Goal: Information Seeking & Learning: Compare options

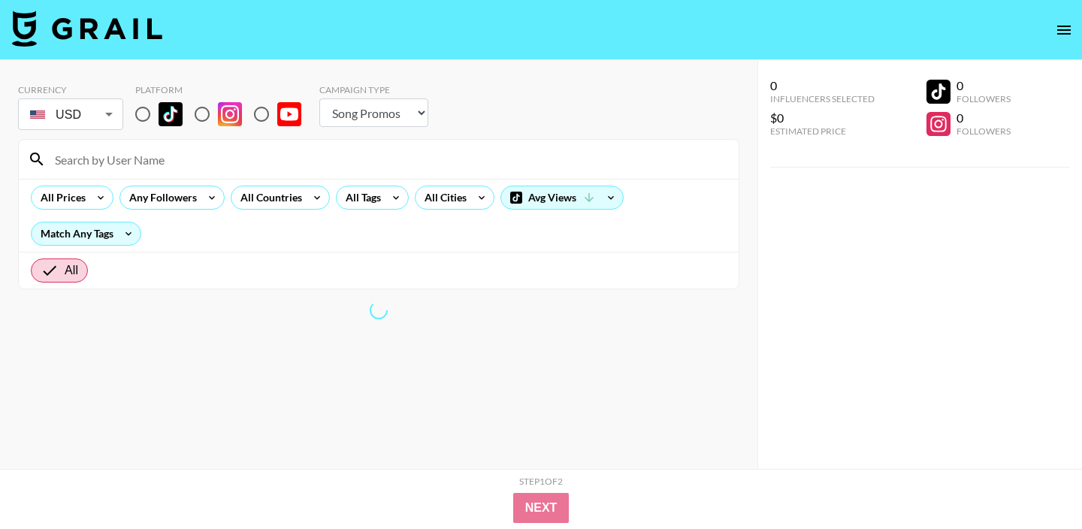
click at [403, 90] on div "Campaign Type" at bounding box center [373, 89] width 109 height 11
click at [395, 119] on select "Choose Type... Song Promos Brand Promos" at bounding box center [373, 112] width 109 height 29
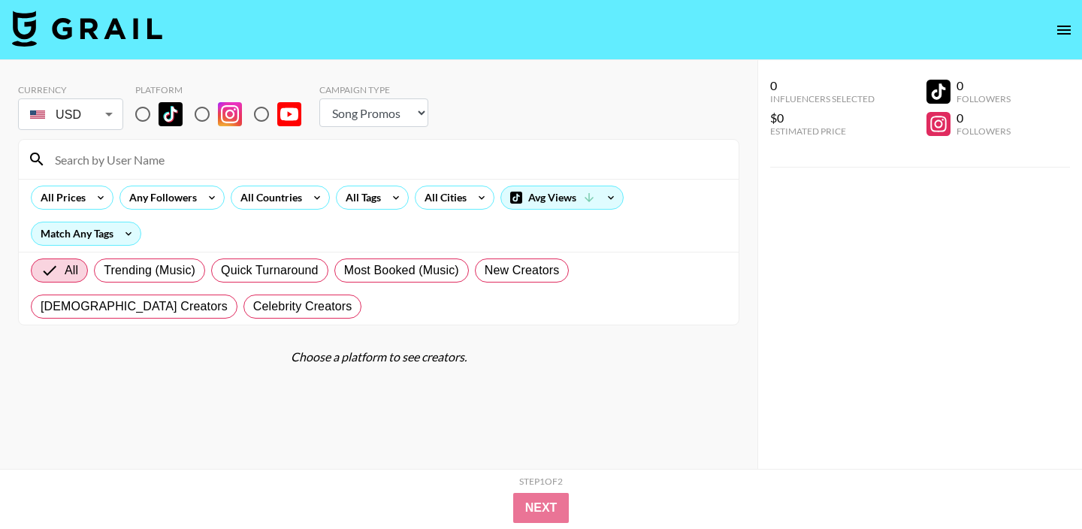
select select "Brand"
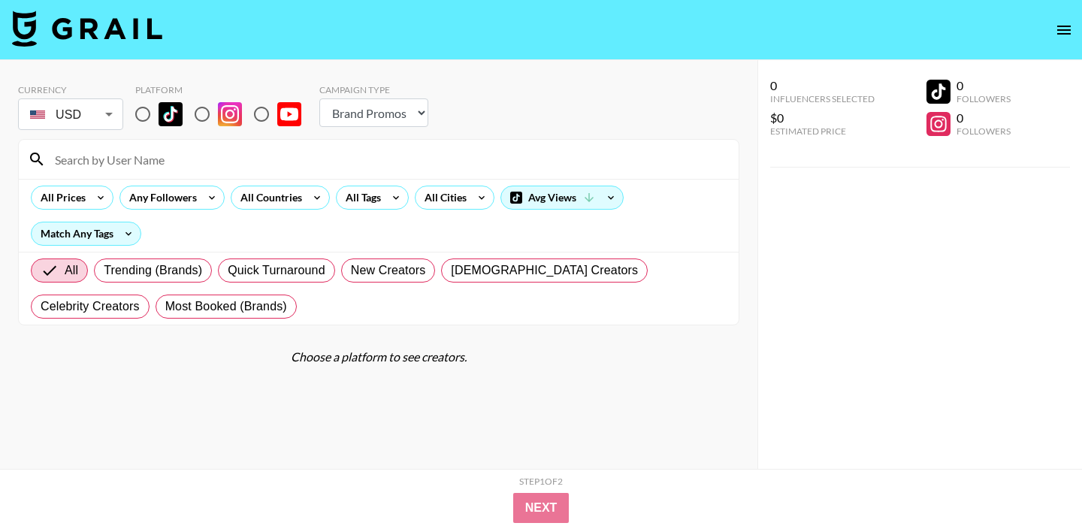
click at [224, 122] on img at bounding box center [230, 114] width 24 height 24
click at [218, 122] on input "radio" at bounding box center [202, 114] width 32 height 32
radio input "true"
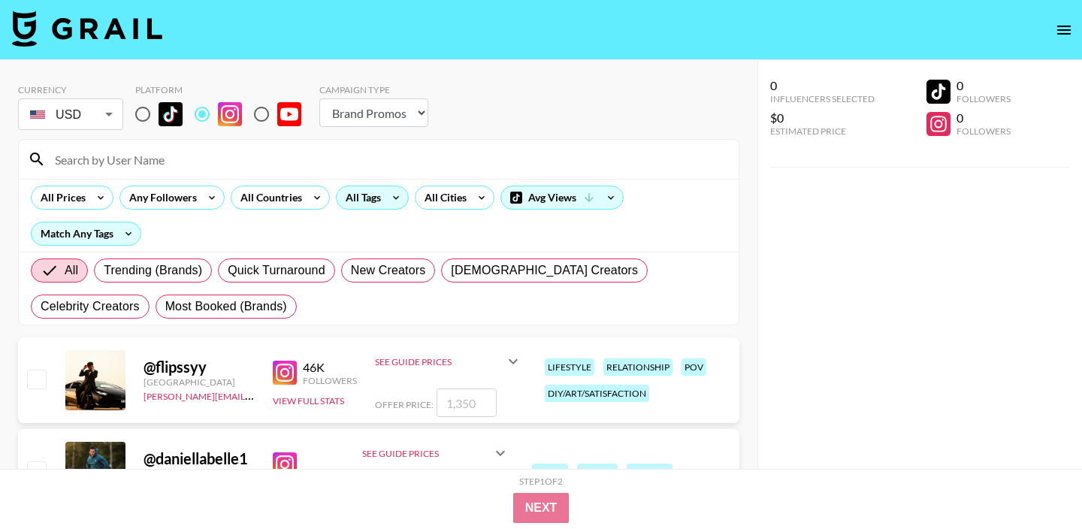
click at [363, 196] on div "All Tags" at bounding box center [360, 197] width 47 height 23
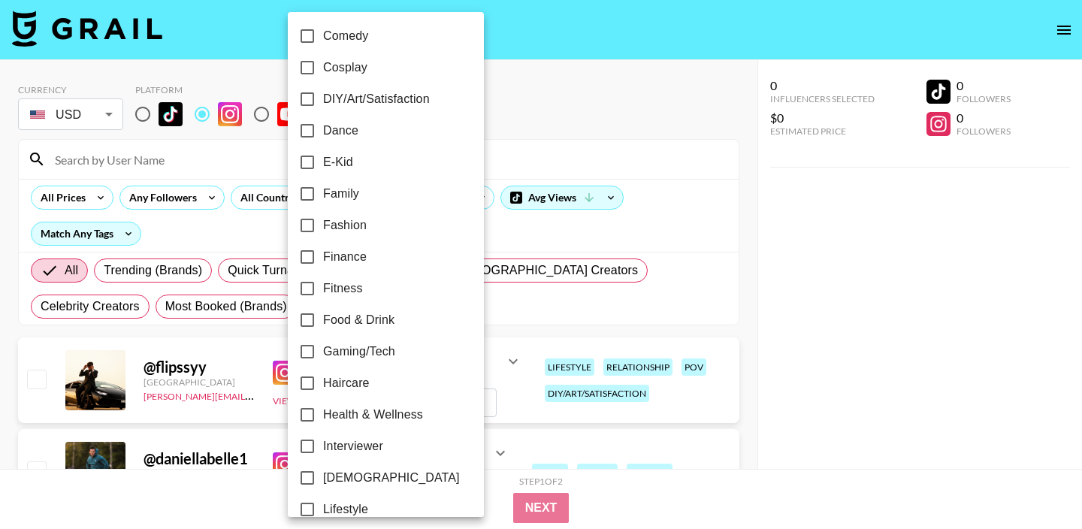
scroll to position [908, 0]
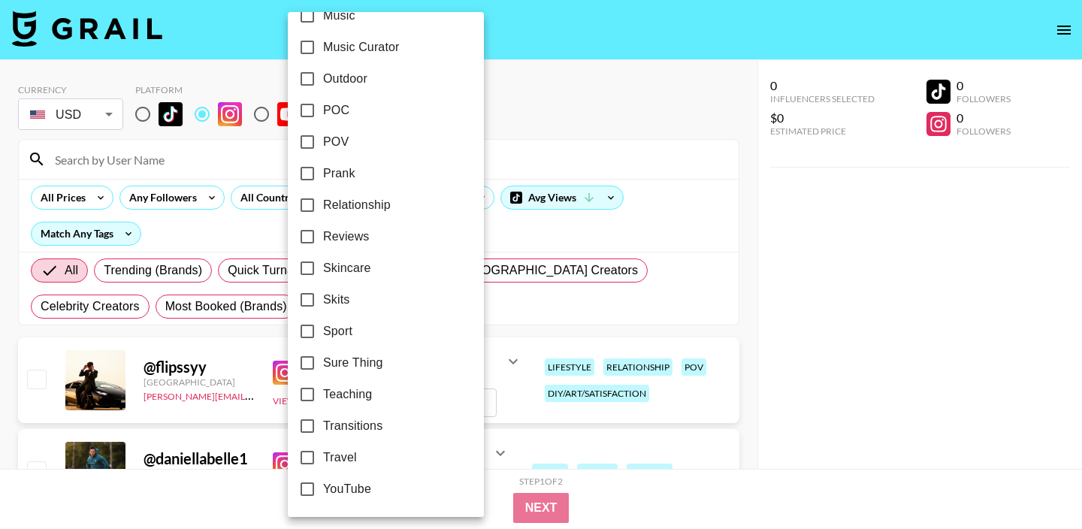
click at [344, 335] on span "Sport" at bounding box center [337, 331] width 29 height 18
click at [323, 335] on input "Sport" at bounding box center [308, 332] width 32 height 32
checkbox input "true"
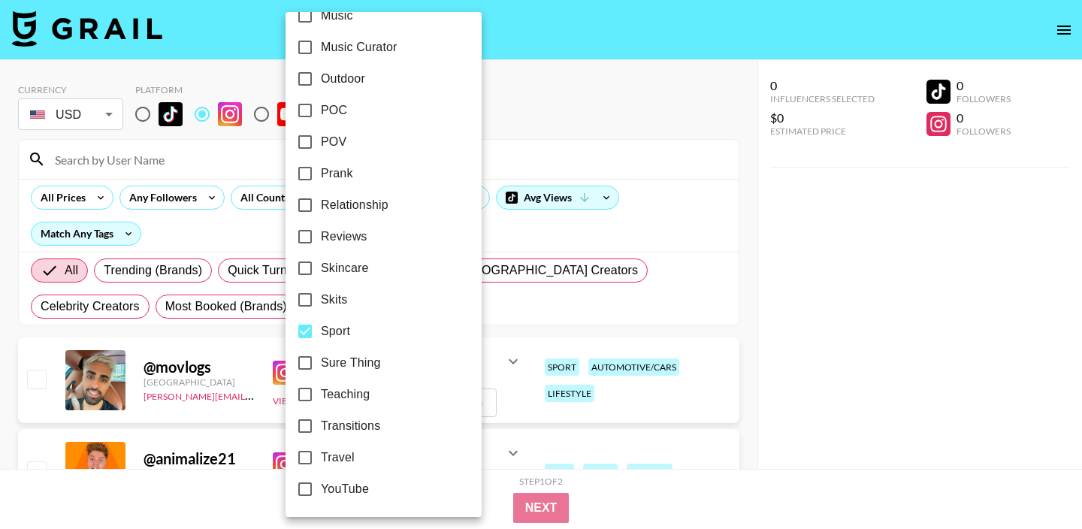
click at [664, 129] on div at bounding box center [541, 264] width 1082 height 529
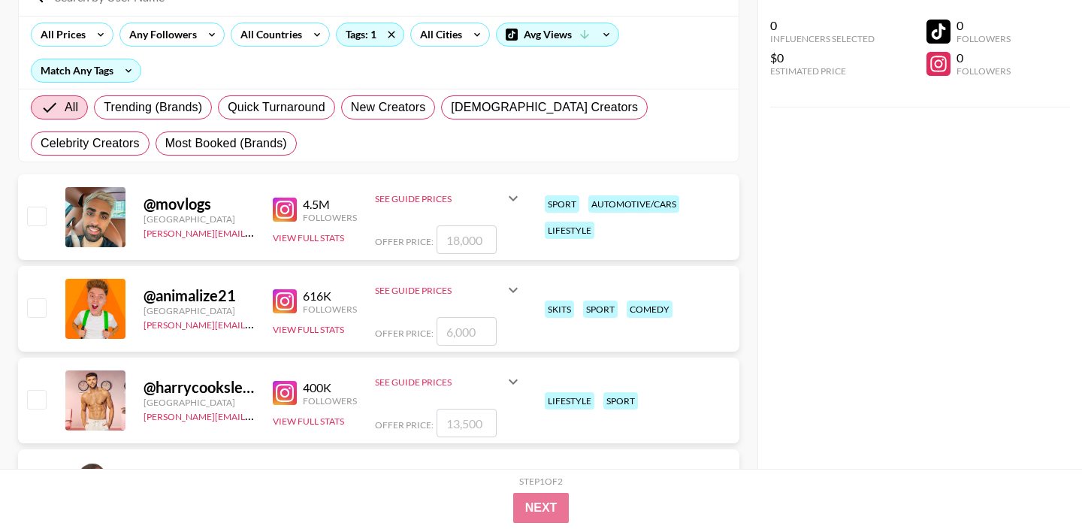
scroll to position [156, 0]
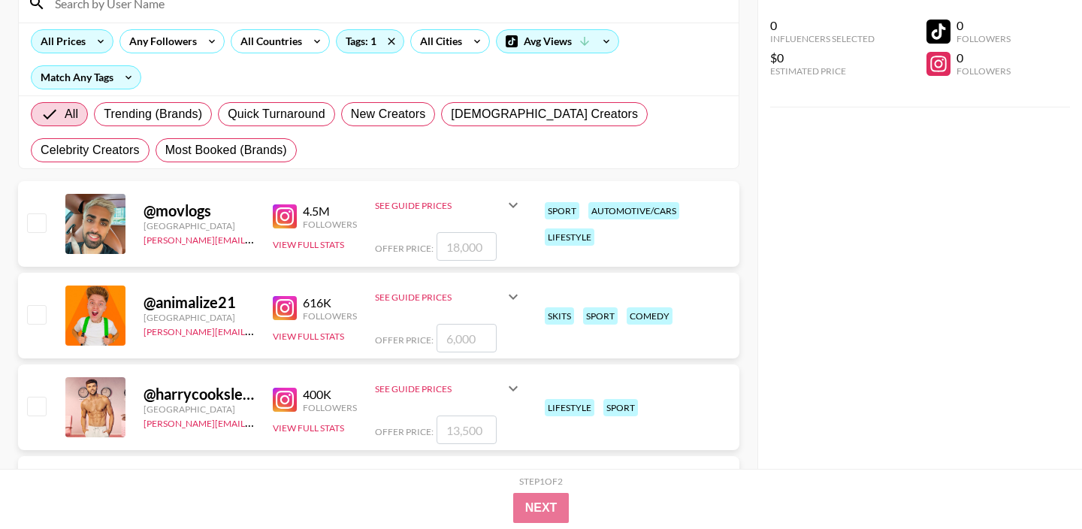
click at [69, 35] on div "All Prices" at bounding box center [60, 41] width 57 height 23
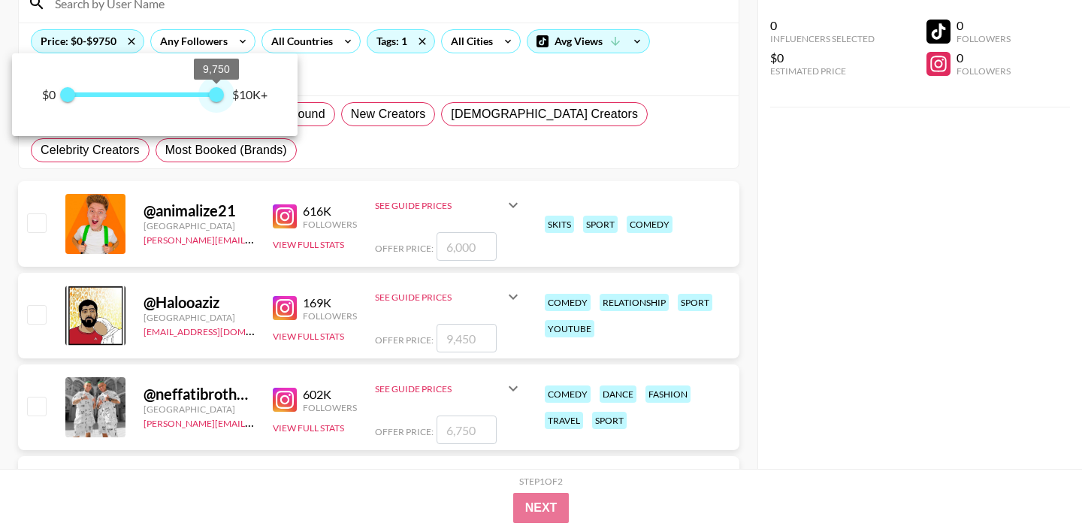
type input "10000"
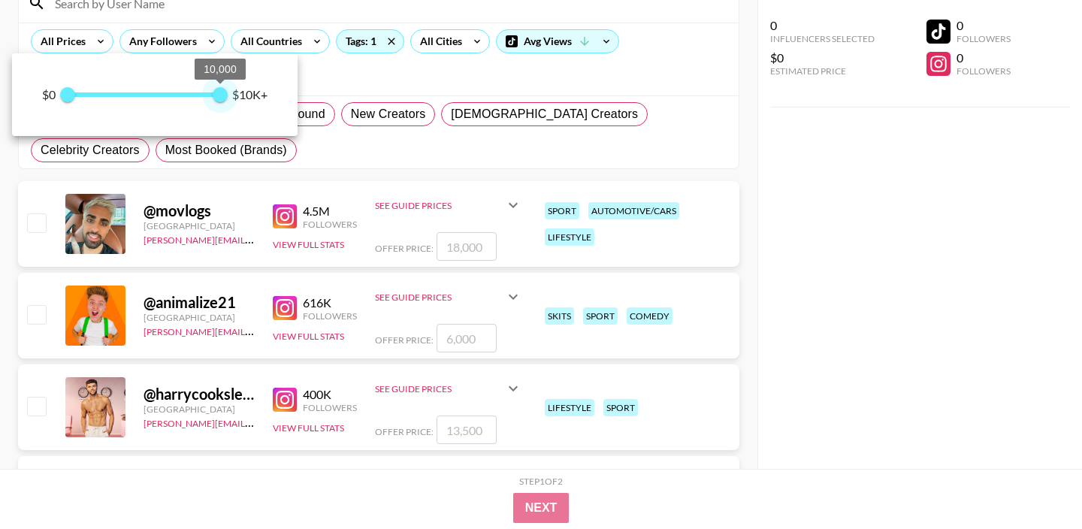
drag, startPoint x: 165, startPoint y: 96, endPoint x: 218, endPoint y: 98, distance: 53.4
click at [218, 98] on span "10,000" at bounding box center [220, 94] width 15 height 15
click at [828, 194] on div at bounding box center [541, 264] width 1082 height 529
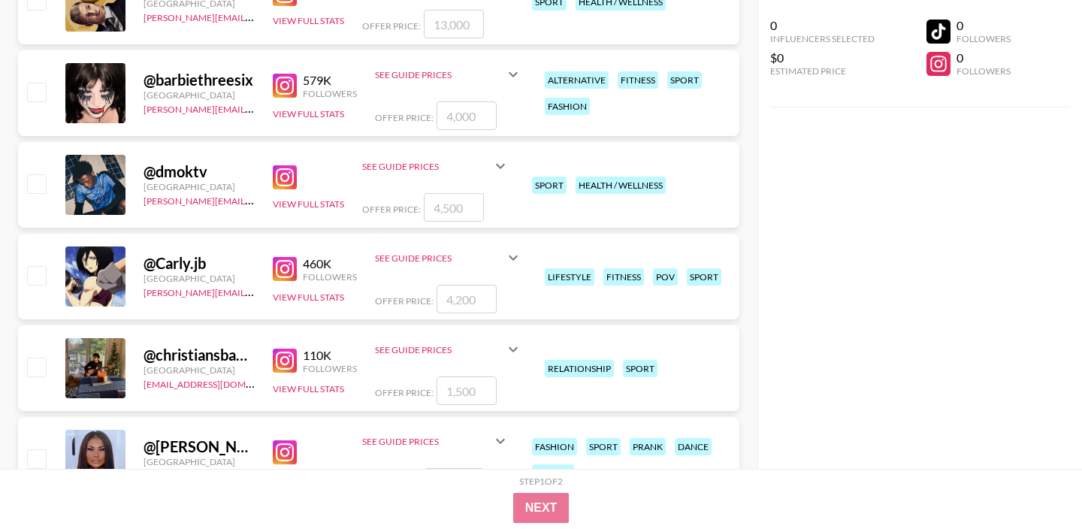
scroll to position [144, 0]
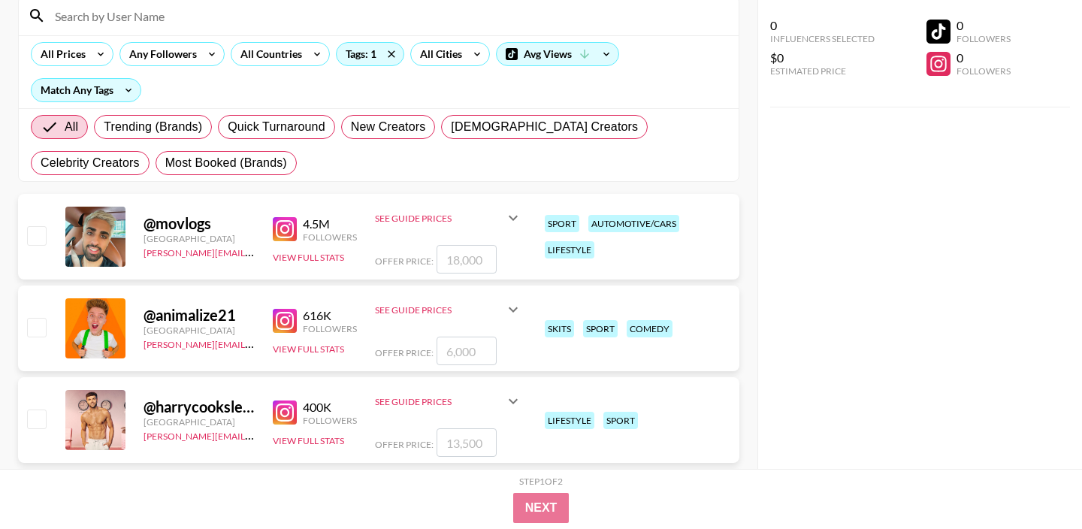
click at [407, 224] on div "See Guide Prices" at bounding box center [448, 218] width 147 height 36
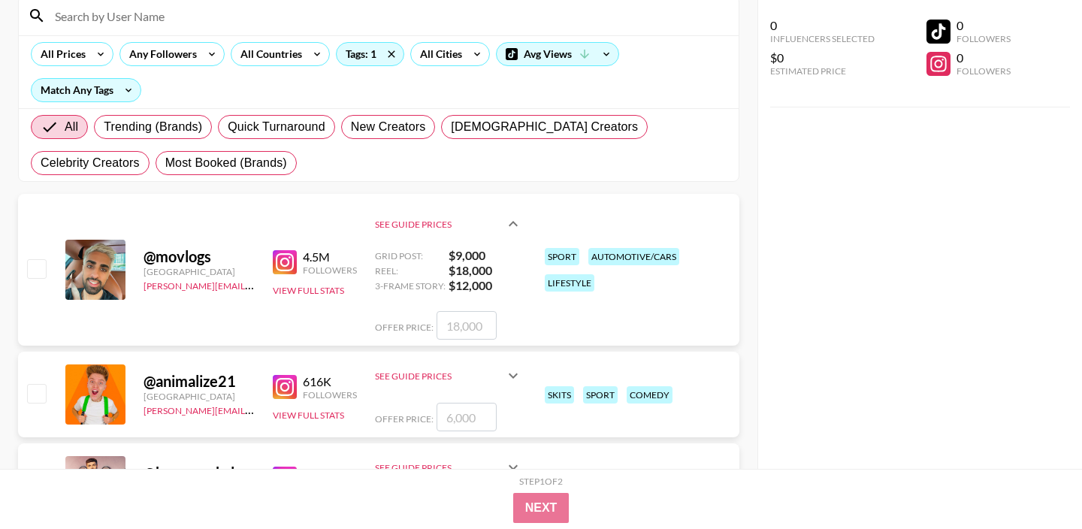
click at [468, 380] on div "See Guide Prices" at bounding box center [439, 376] width 129 height 11
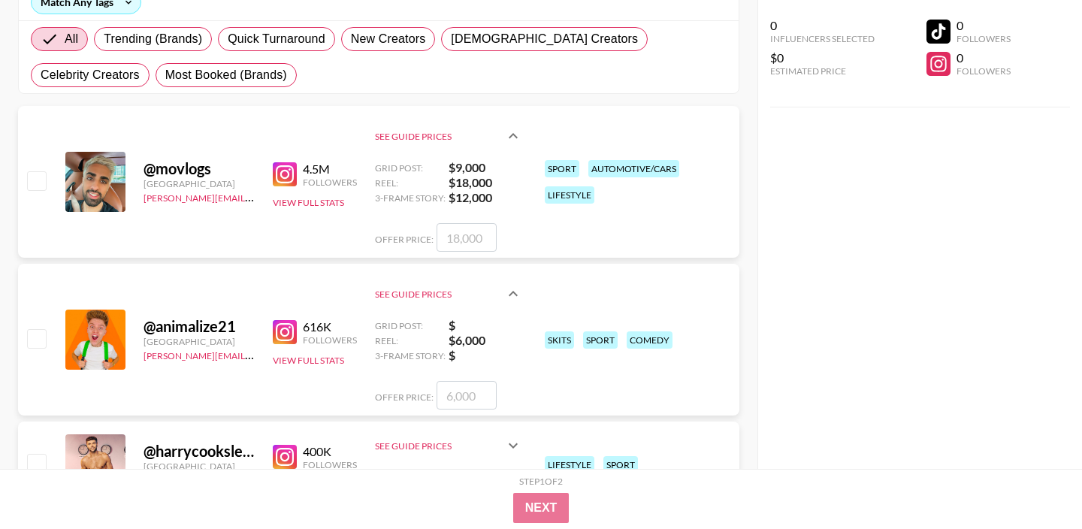
scroll to position [100, 0]
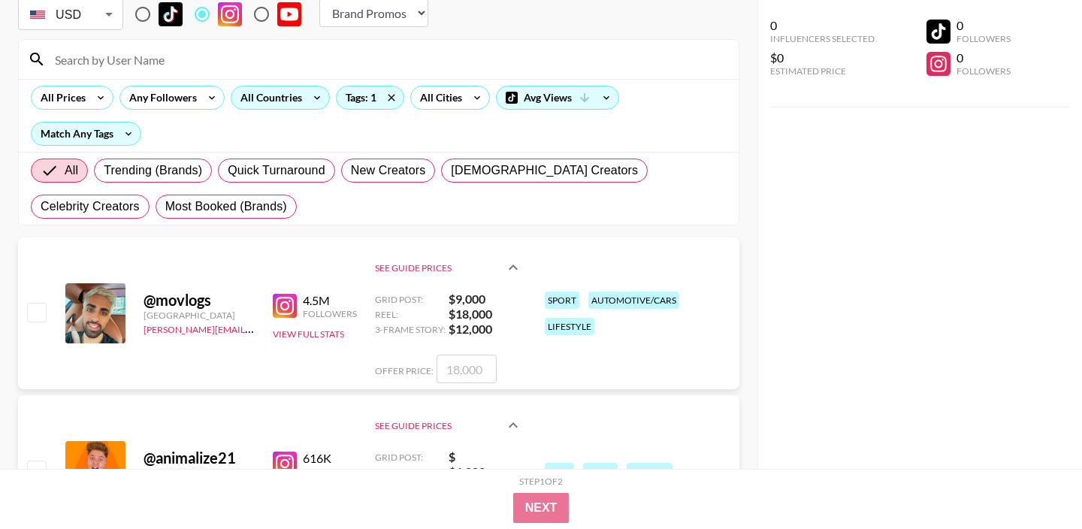
click at [286, 94] on div "All Countries" at bounding box center [269, 97] width 74 height 23
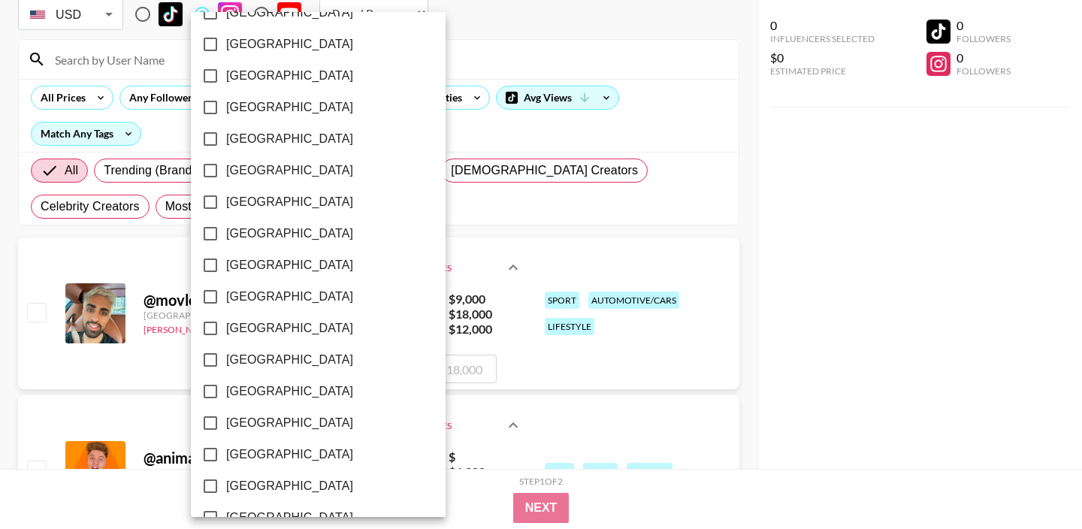
scroll to position [1224, 0]
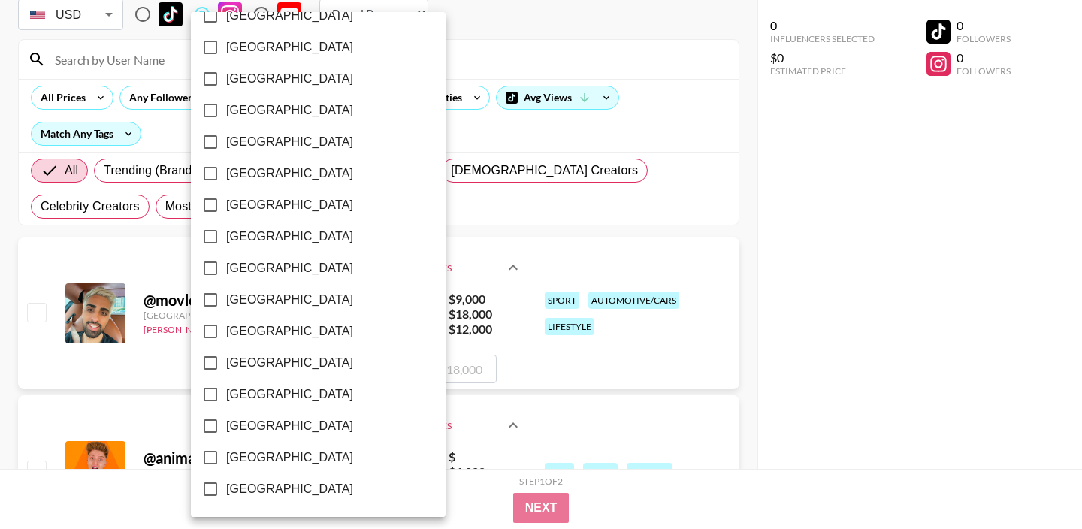
click at [253, 455] on span "[GEOGRAPHIC_DATA]" at bounding box center [289, 458] width 127 height 18
click at [226, 455] on input "[GEOGRAPHIC_DATA]" at bounding box center [211, 458] width 32 height 32
checkbox input "true"
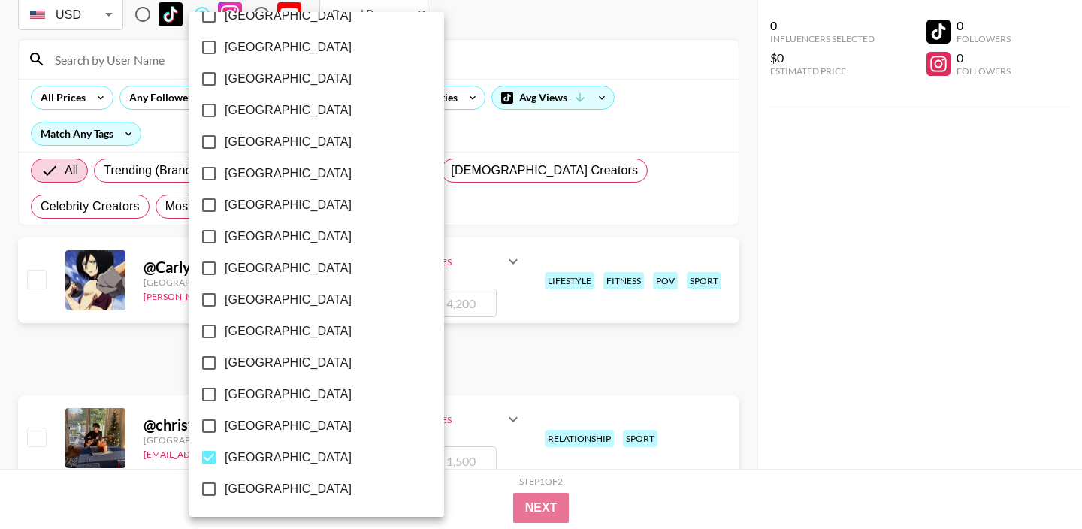
click at [604, 221] on div at bounding box center [541, 264] width 1082 height 529
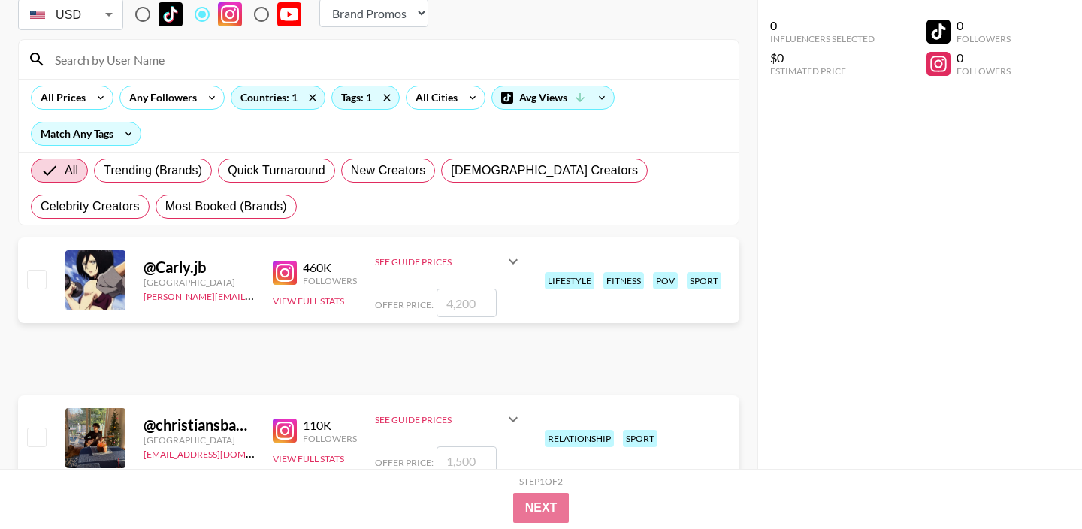
click at [479, 268] on div "See Guide Prices" at bounding box center [448, 262] width 147 height 36
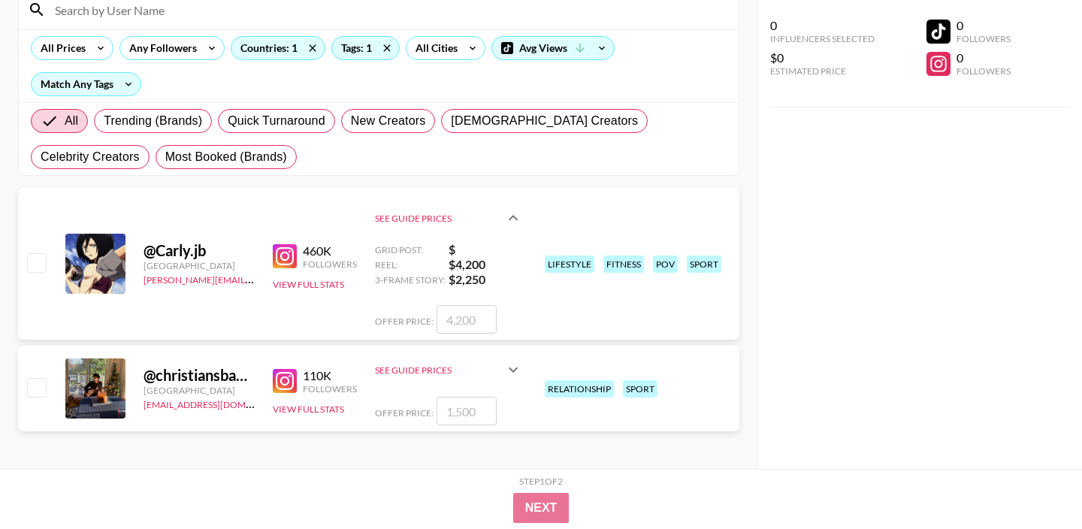
click at [452, 371] on div "See Guide Prices" at bounding box center [439, 370] width 129 height 11
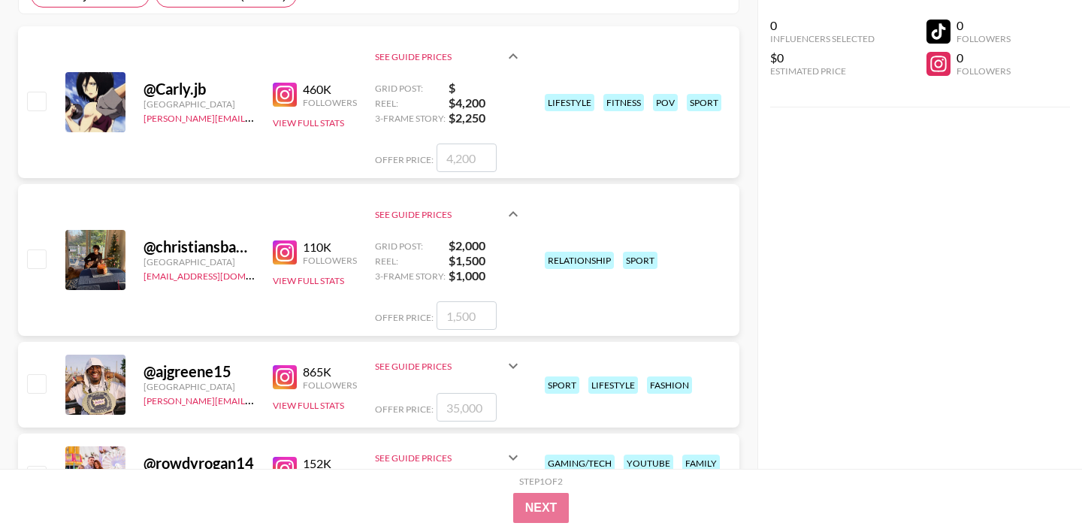
scroll to position [329, 0]
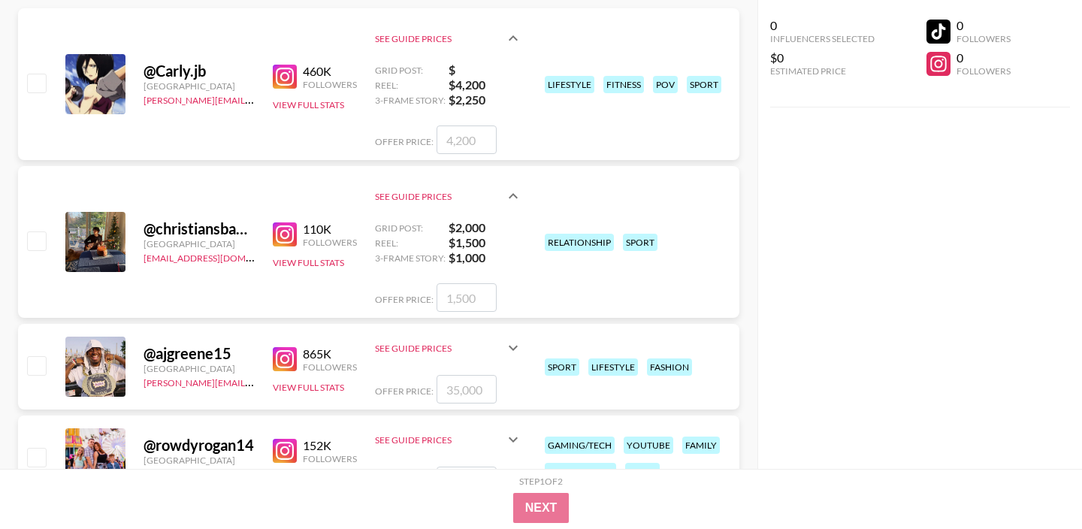
click at [461, 347] on div "See Guide Prices" at bounding box center [439, 348] width 129 height 11
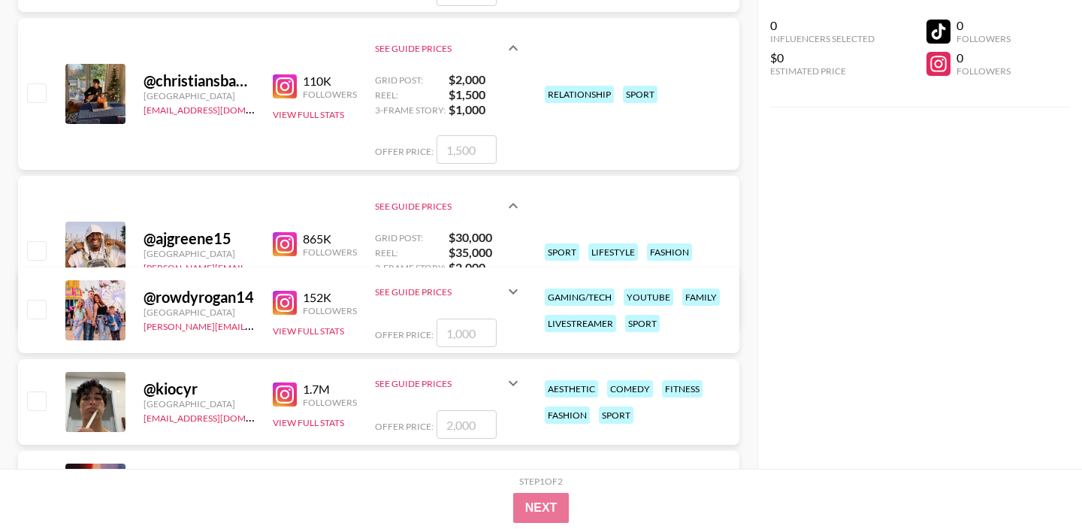
scroll to position [480, 0]
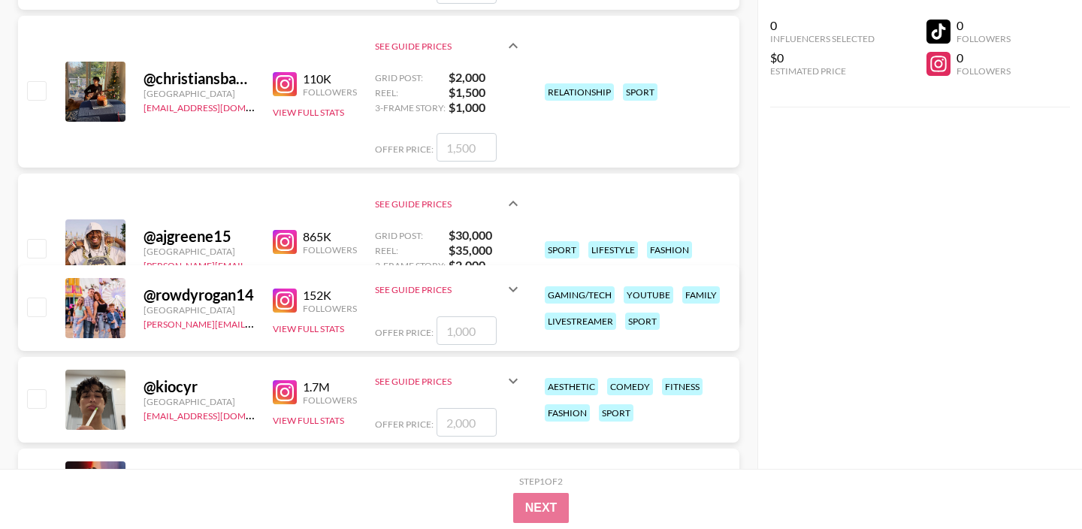
click at [466, 286] on div "See Guide Prices" at bounding box center [439, 289] width 129 height 11
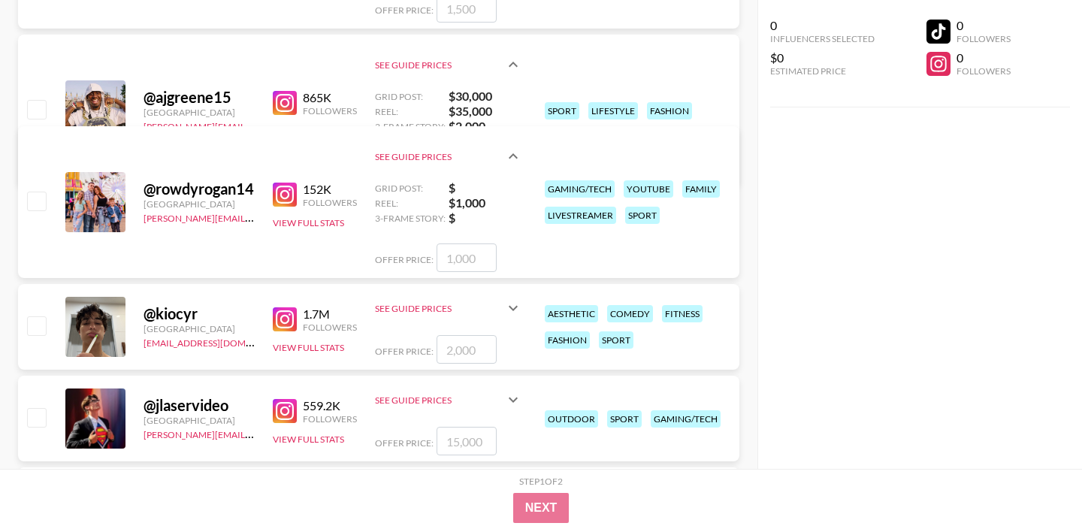
scroll to position [621, 0]
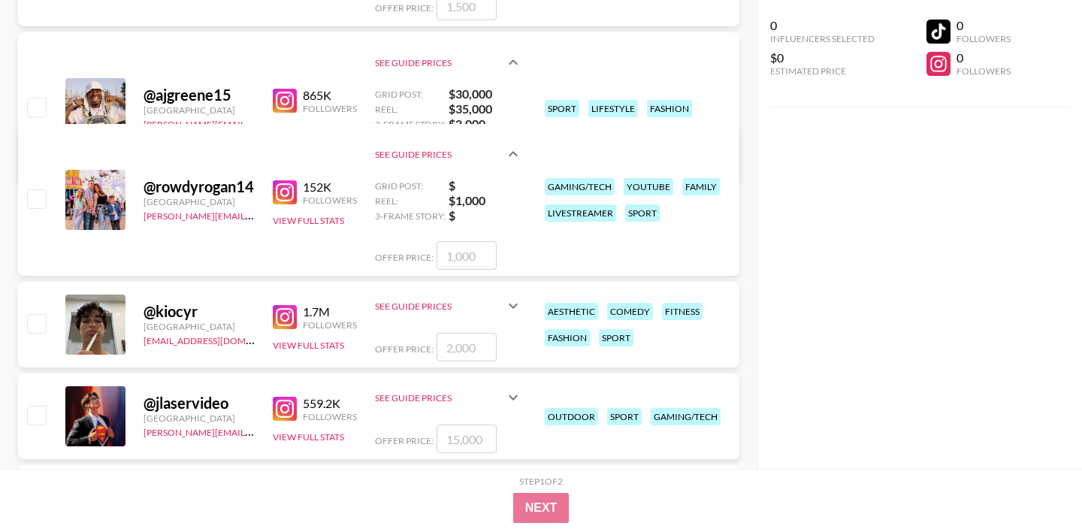
click at [460, 308] on div "See Guide Prices" at bounding box center [439, 306] width 129 height 11
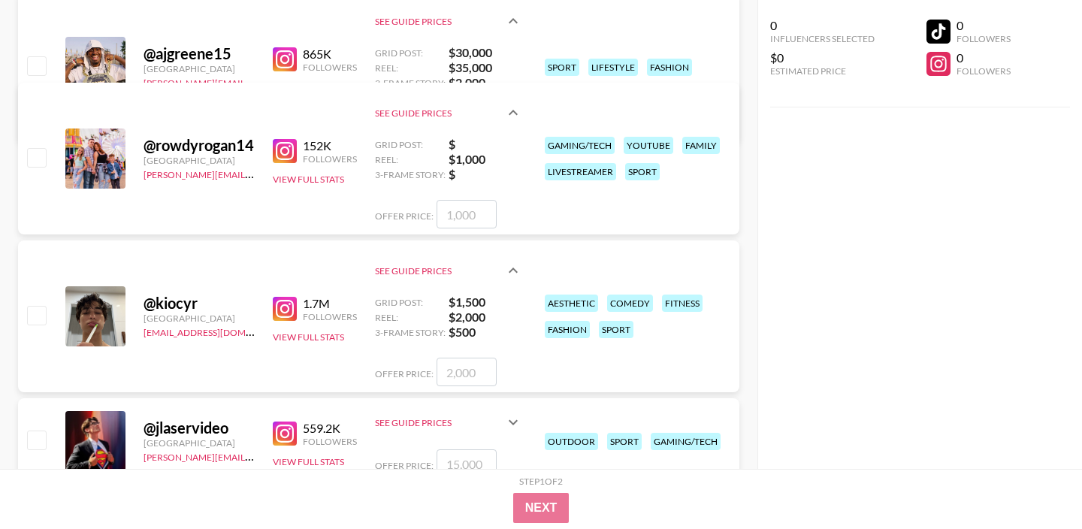
scroll to position [861, 0]
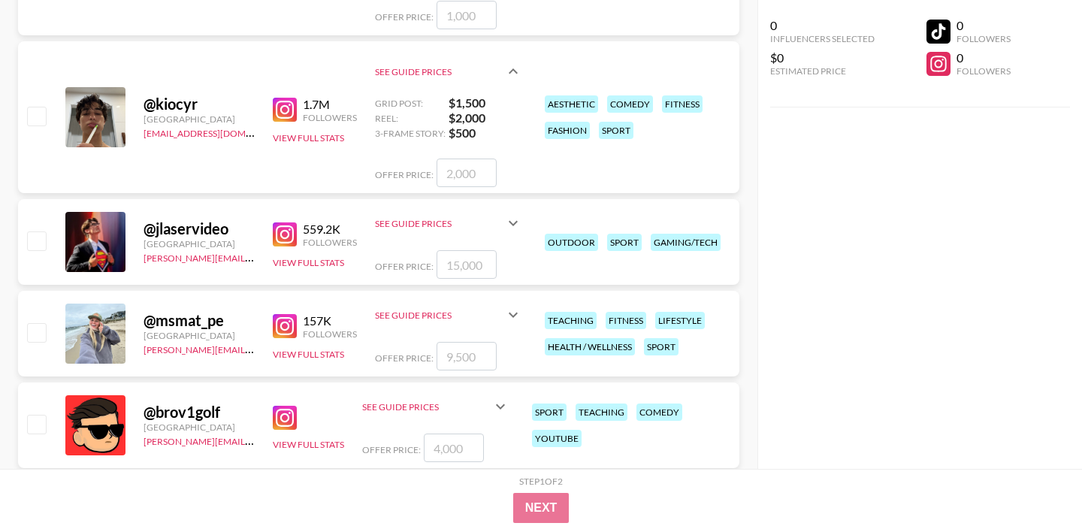
click at [489, 232] on div "See Guide Prices" at bounding box center [448, 223] width 147 height 36
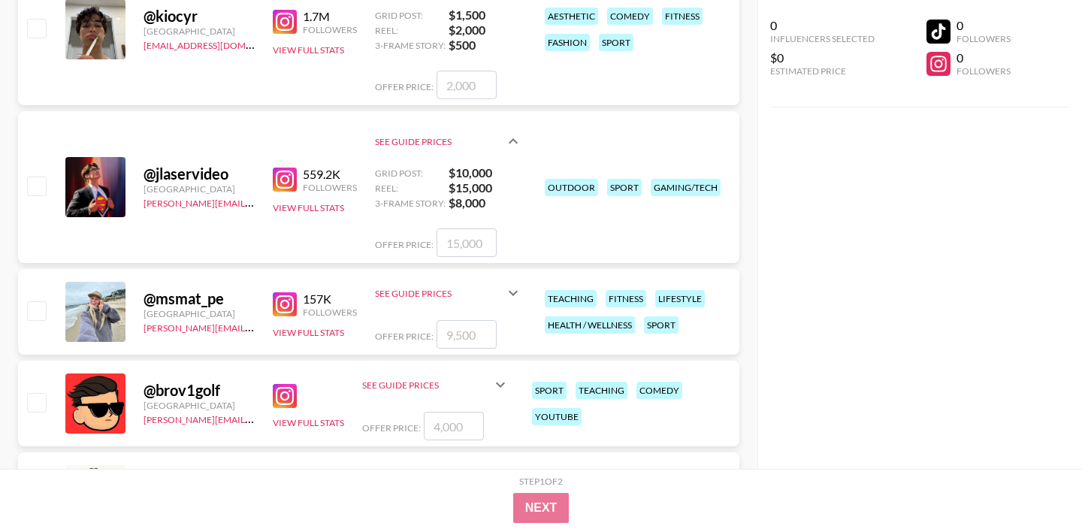
scroll to position [950, 0]
click at [478, 301] on div "See Guide Prices" at bounding box center [448, 292] width 147 height 36
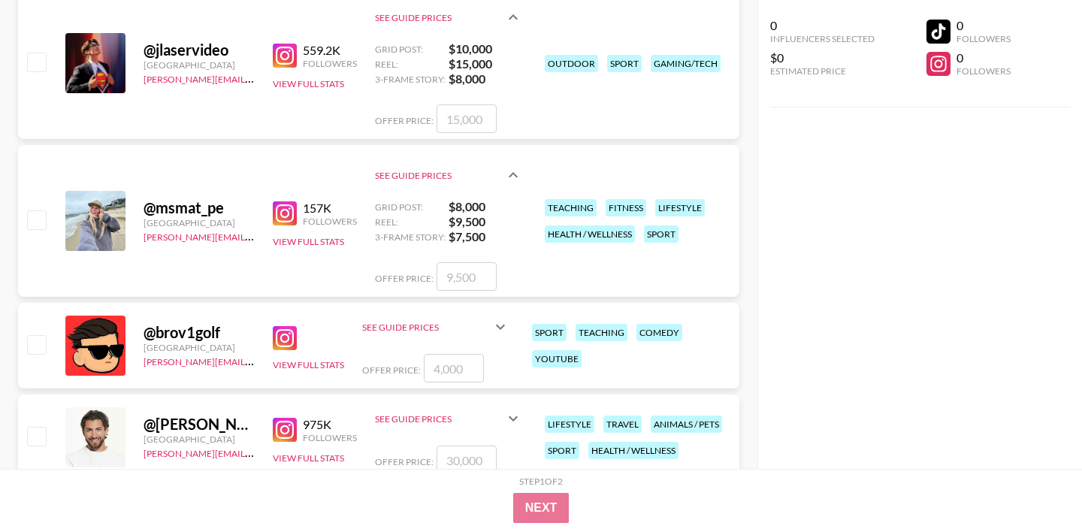
scroll to position [1079, 0]
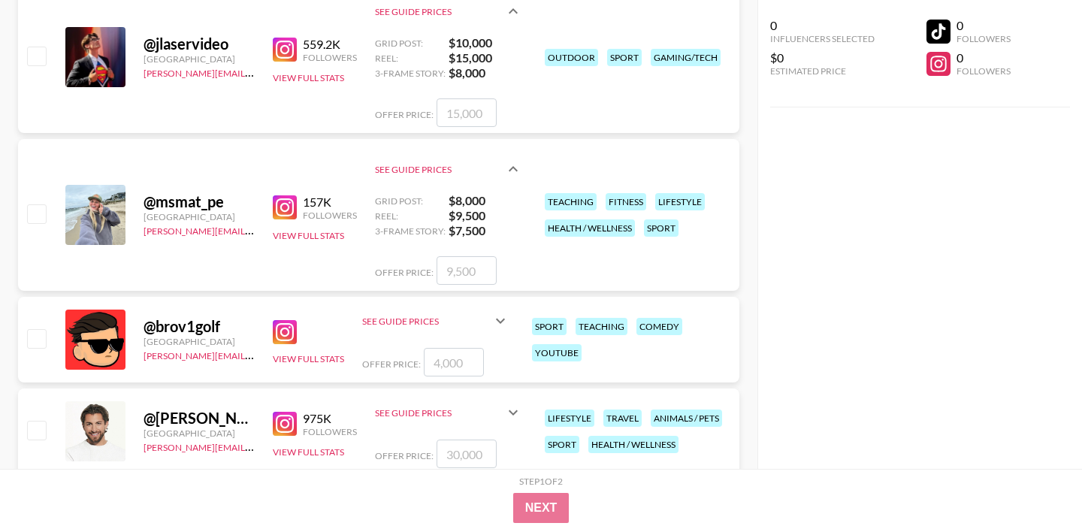
click at [462, 319] on div "See Guide Prices" at bounding box center [426, 321] width 129 height 11
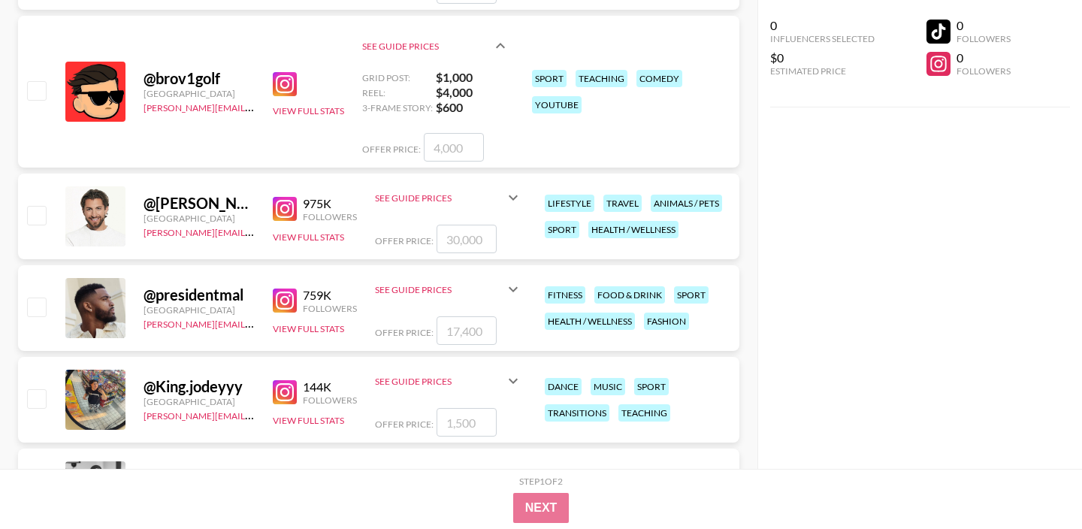
scroll to position [1370, 0]
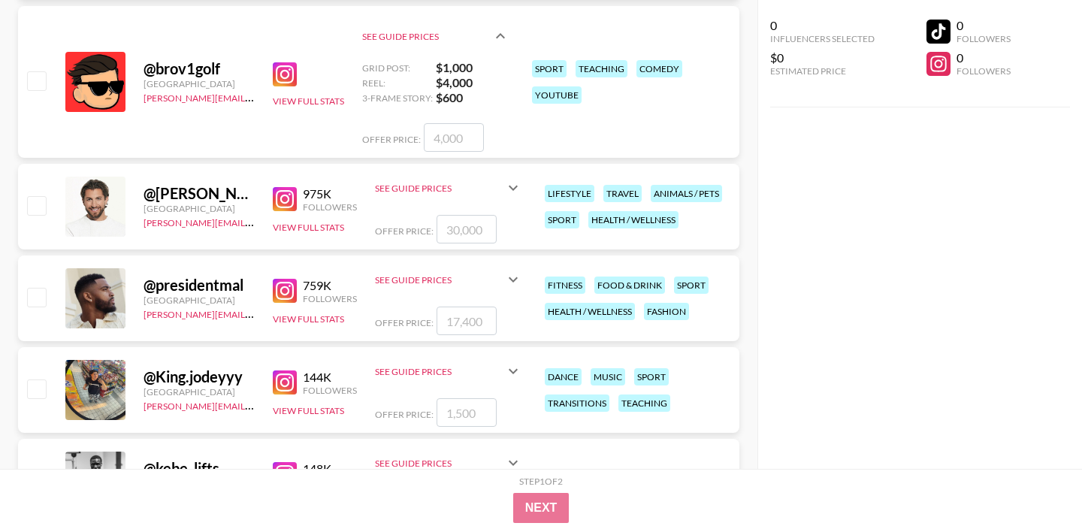
click at [496, 195] on div "See Guide Prices" at bounding box center [448, 188] width 147 height 36
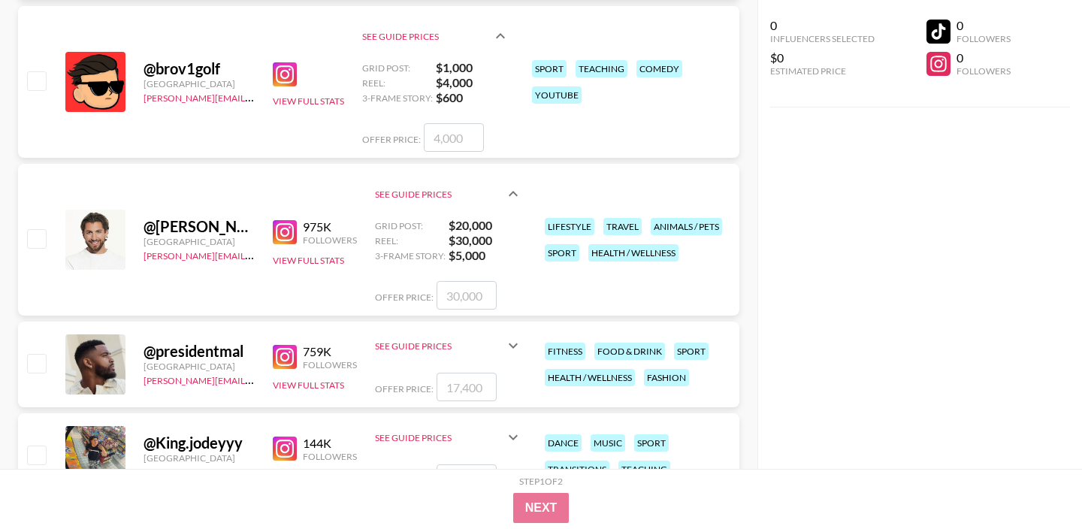
click at [496, 195] on div "See Guide Prices" at bounding box center [439, 194] width 129 height 11
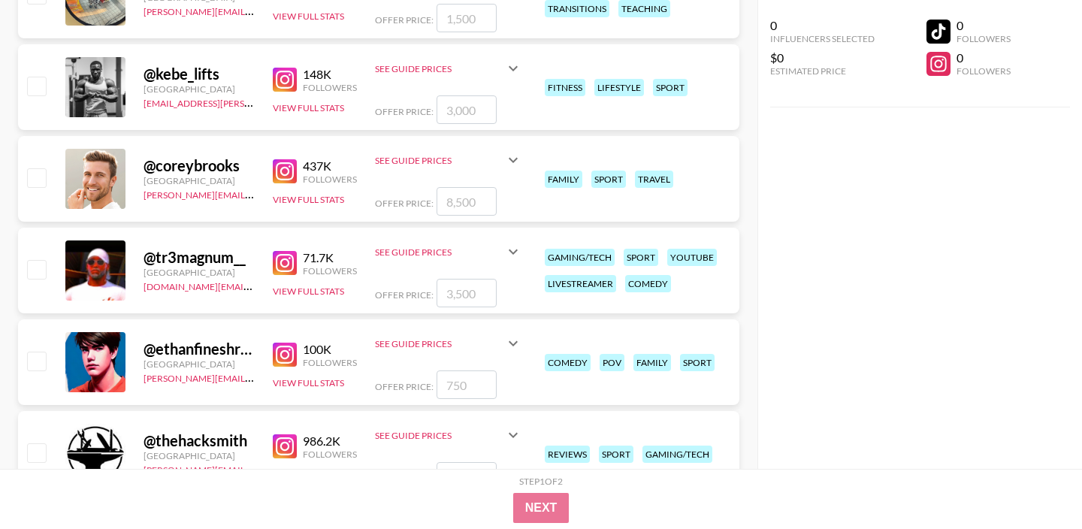
scroll to position [1766, 0]
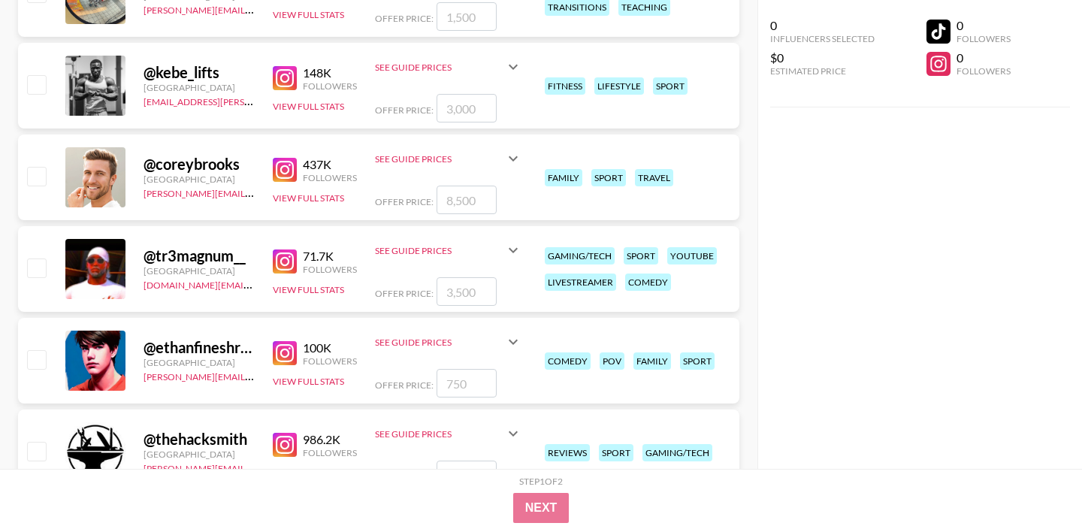
click at [434, 156] on div "See Guide Prices" at bounding box center [439, 158] width 129 height 11
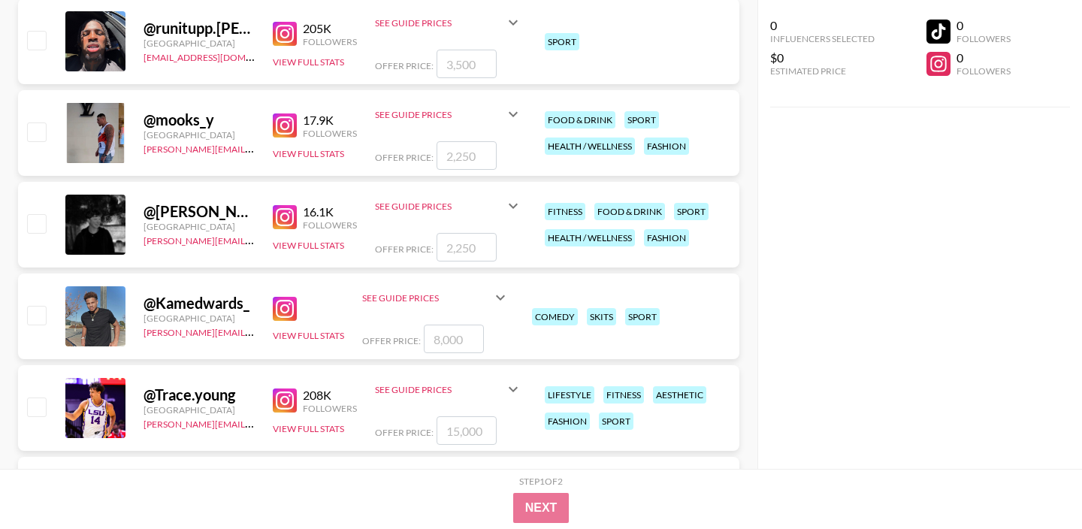
scroll to position [2345, 0]
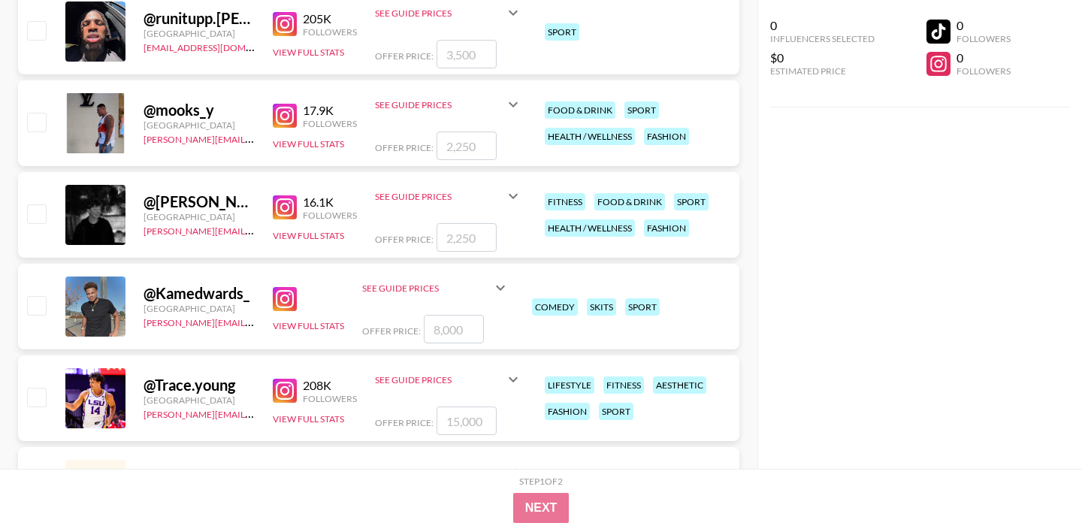
click at [419, 204] on div "See Guide Prices" at bounding box center [448, 196] width 147 height 36
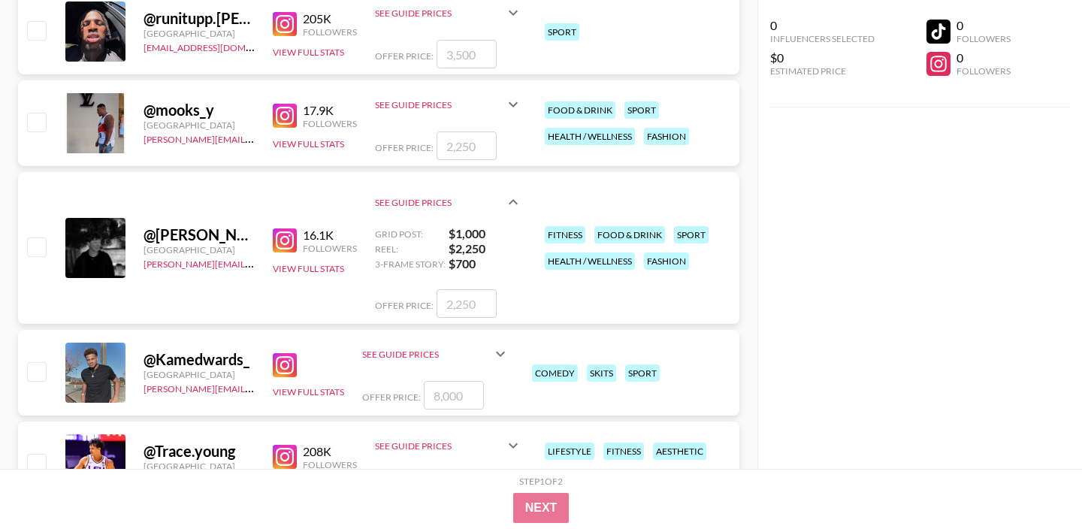
click at [419, 204] on div "See Guide Prices" at bounding box center [439, 202] width 129 height 11
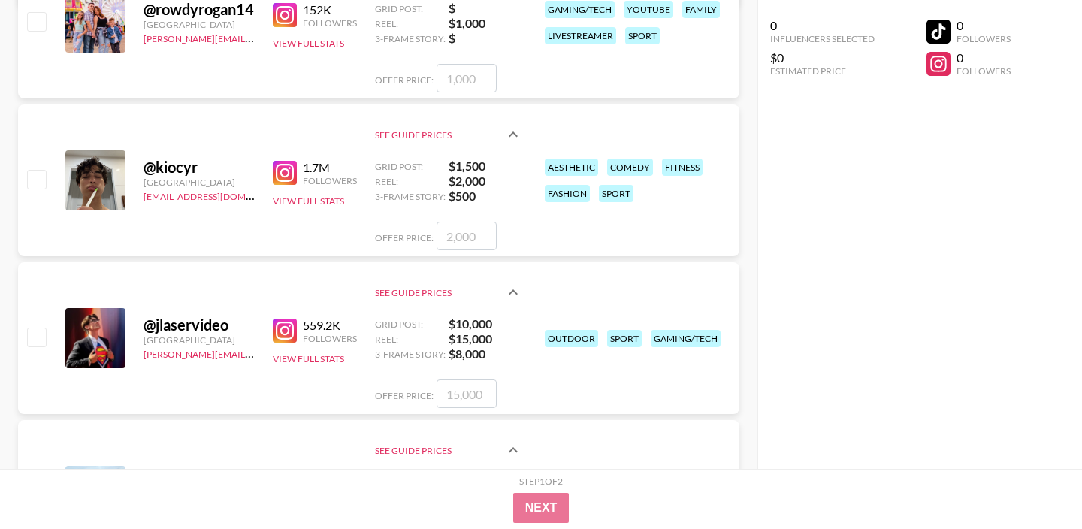
scroll to position [0, 0]
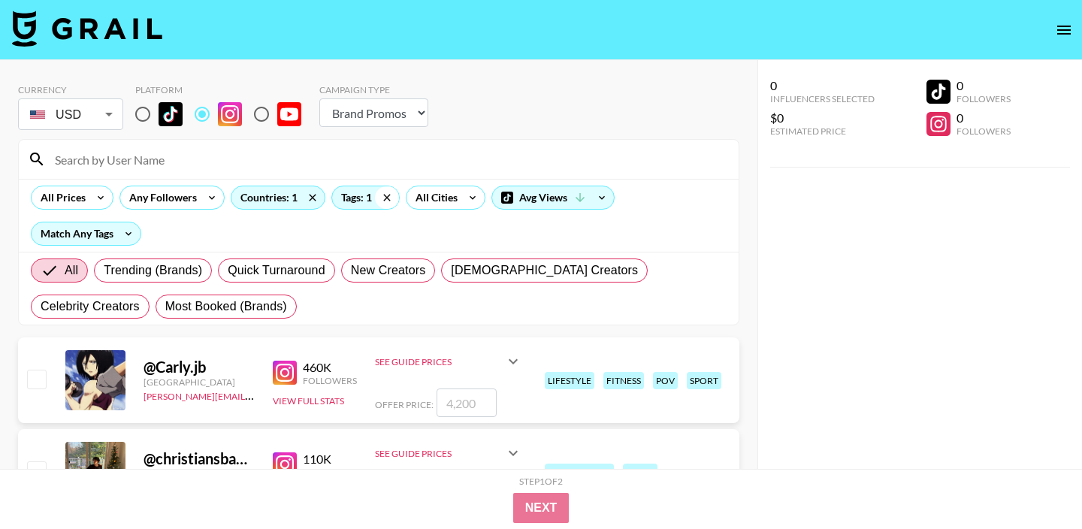
click at [376, 201] on icon at bounding box center [387, 197] width 24 height 23
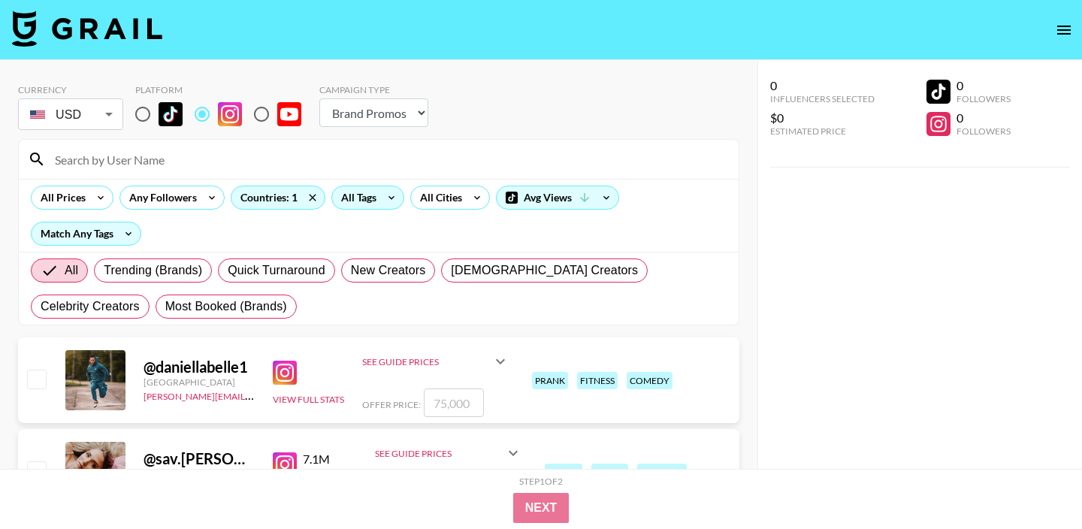
click at [377, 201] on div "All Tags" at bounding box center [355, 197] width 47 height 23
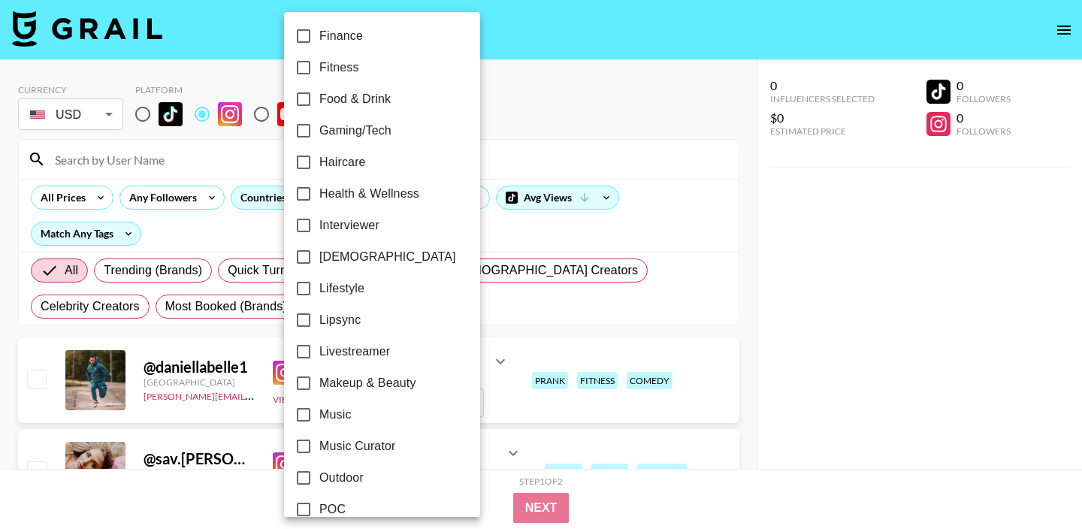
scroll to position [908, 0]
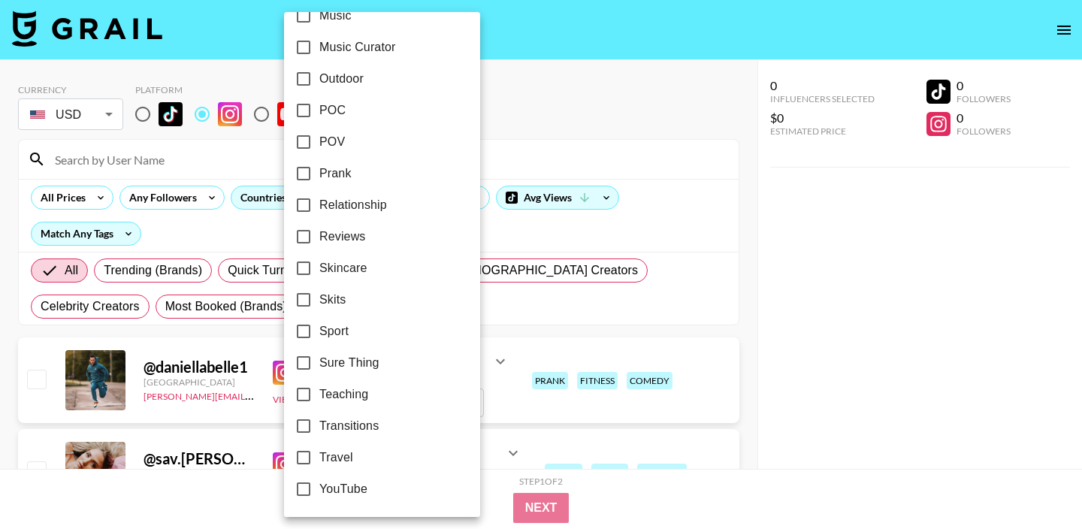
click at [773, 289] on div at bounding box center [541, 264] width 1082 height 529
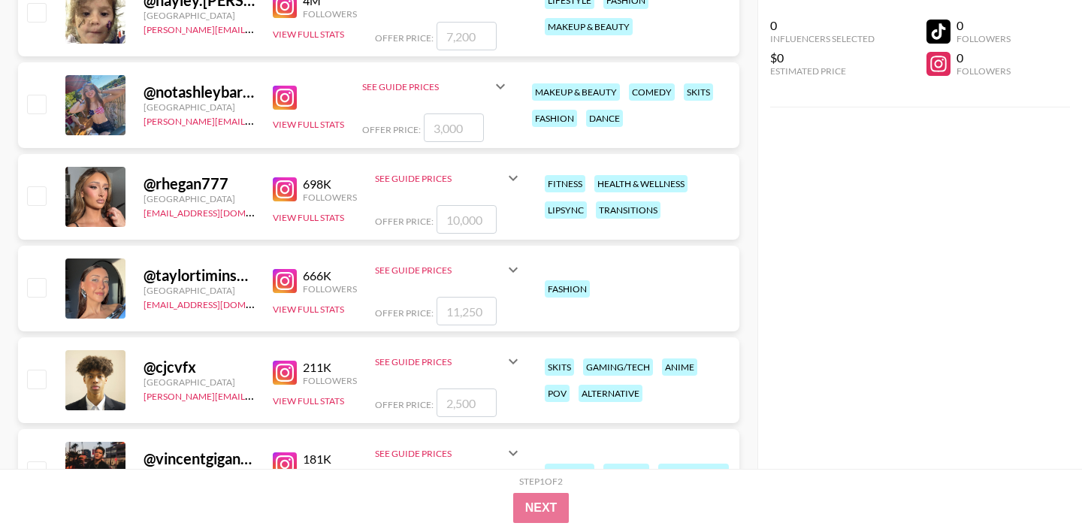
scroll to position [3019, 0]
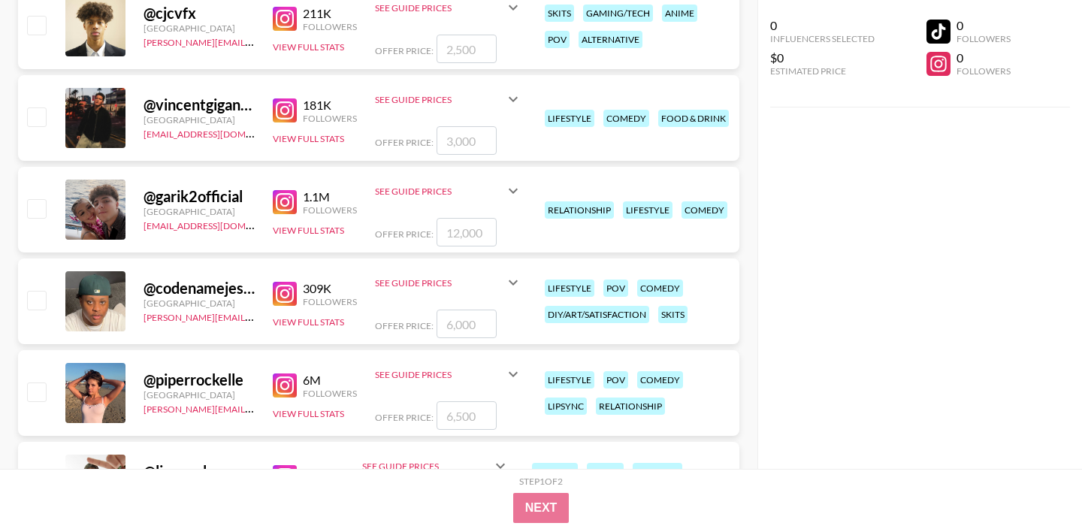
click at [456, 365] on div "See Guide Prices" at bounding box center [448, 374] width 147 height 36
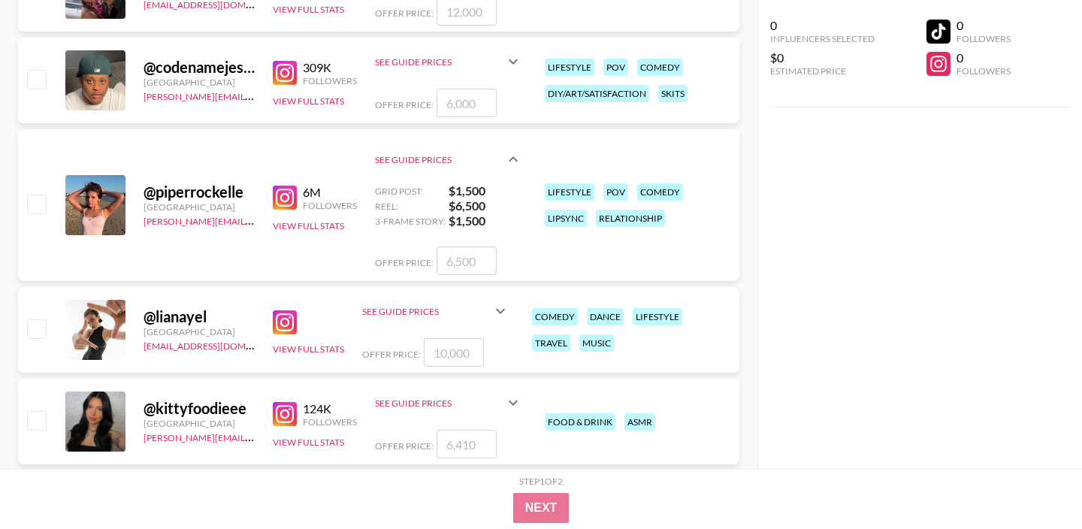
scroll to position [3251, 0]
